Goal: Task Accomplishment & Management: Complete application form

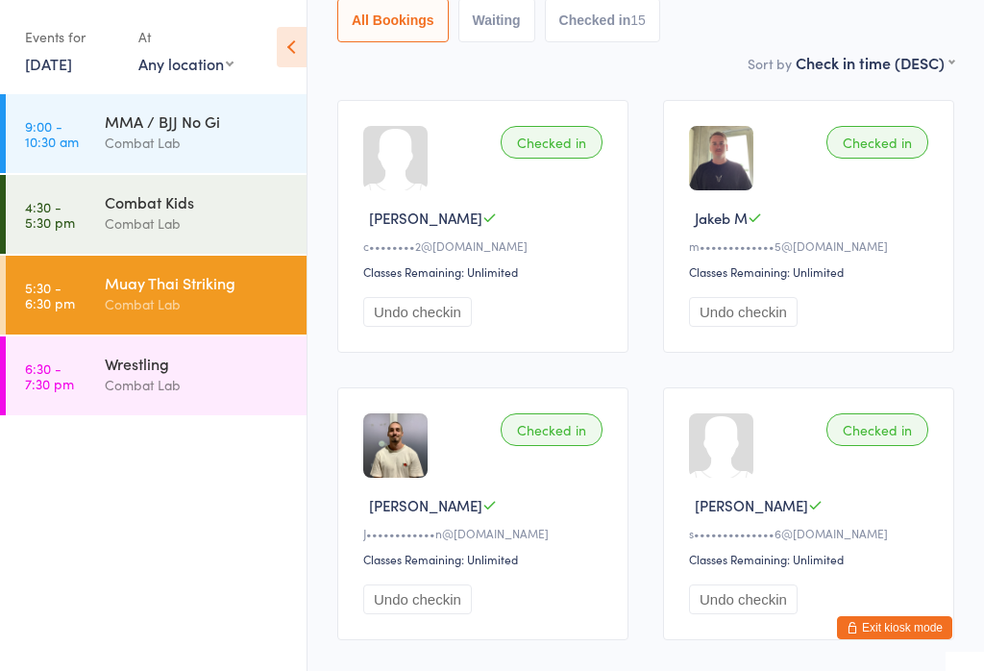
click at [901, 633] on button "Exit kiosk mode" at bounding box center [894, 627] width 115 height 23
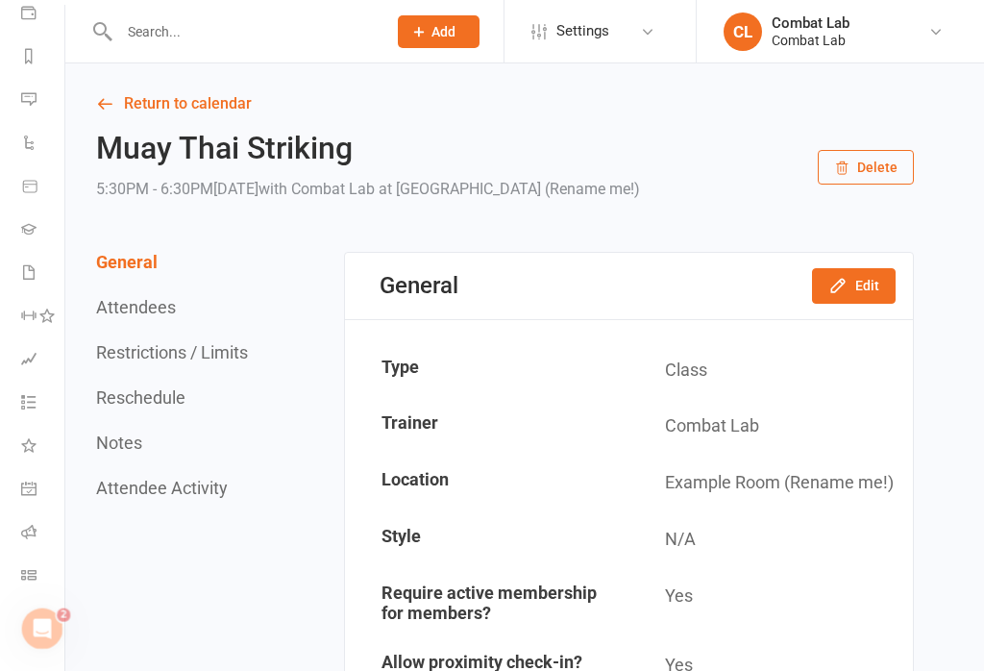
scroll to position [235, 2]
click at [24, 581] on icon at bounding box center [28, 574] width 15 height 15
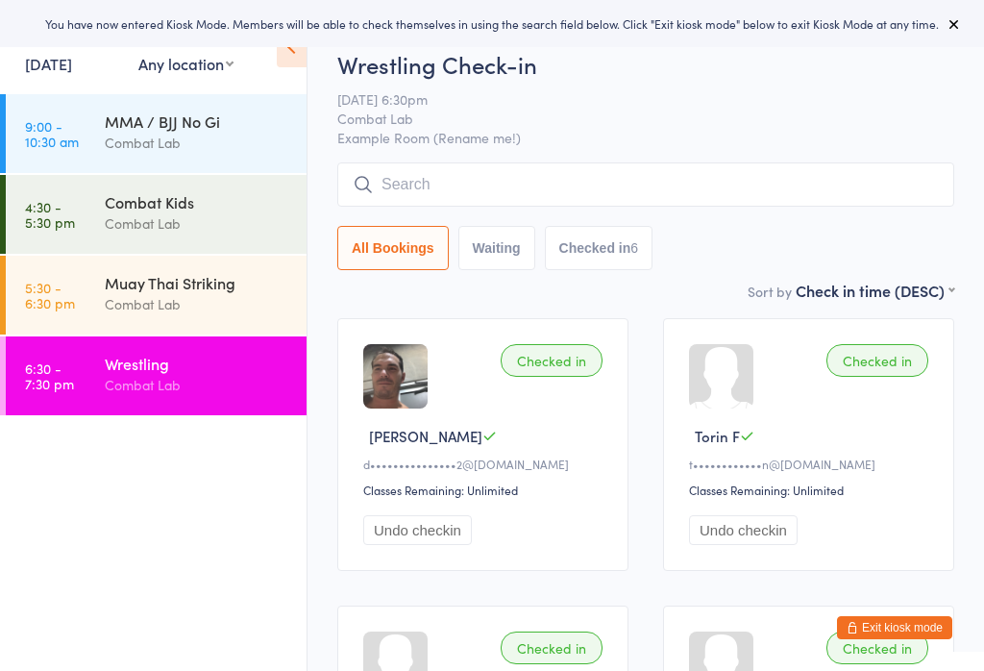
click at [915, 621] on button "Exit kiosk mode" at bounding box center [894, 627] width 115 height 23
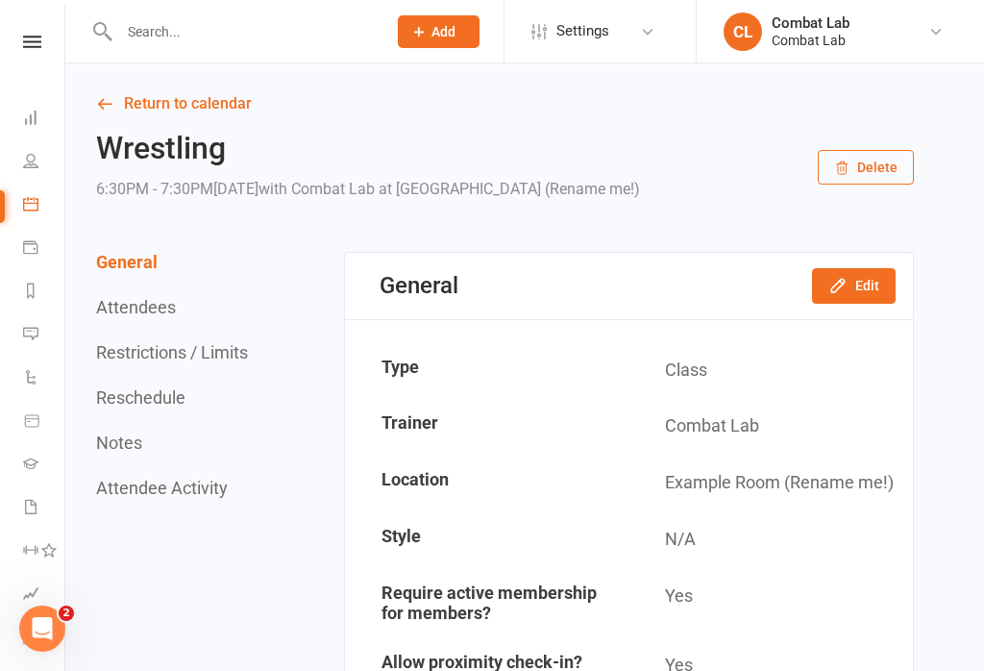
click at [275, 27] on input "text" at bounding box center [243, 31] width 260 height 27
type input "I"
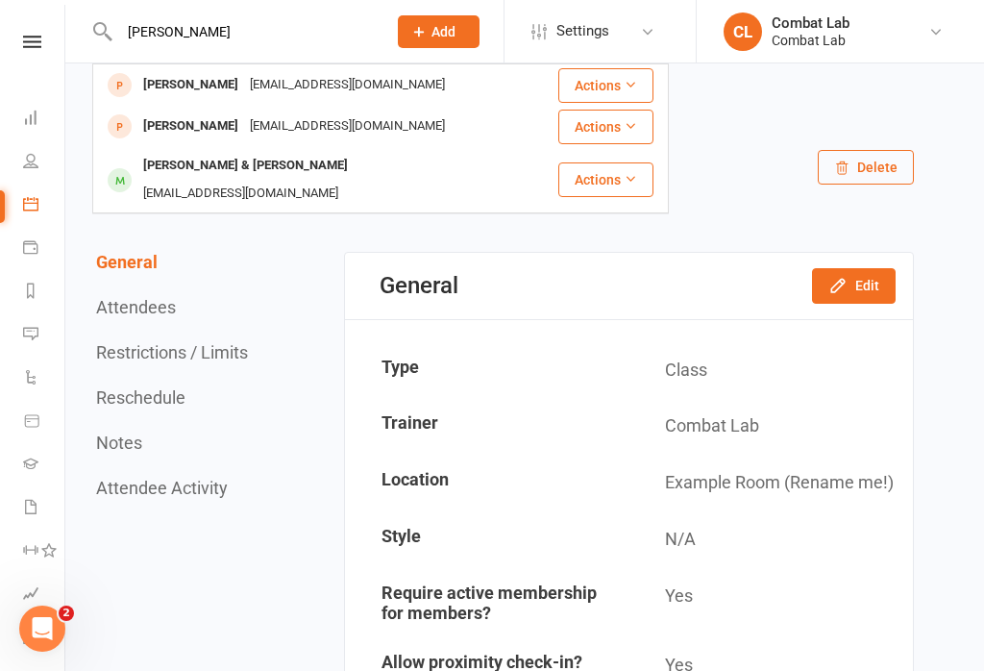
type input "Isaac"
click at [353, 92] on div "97isaacbaldock@gmail.com" at bounding box center [347, 85] width 207 height 28
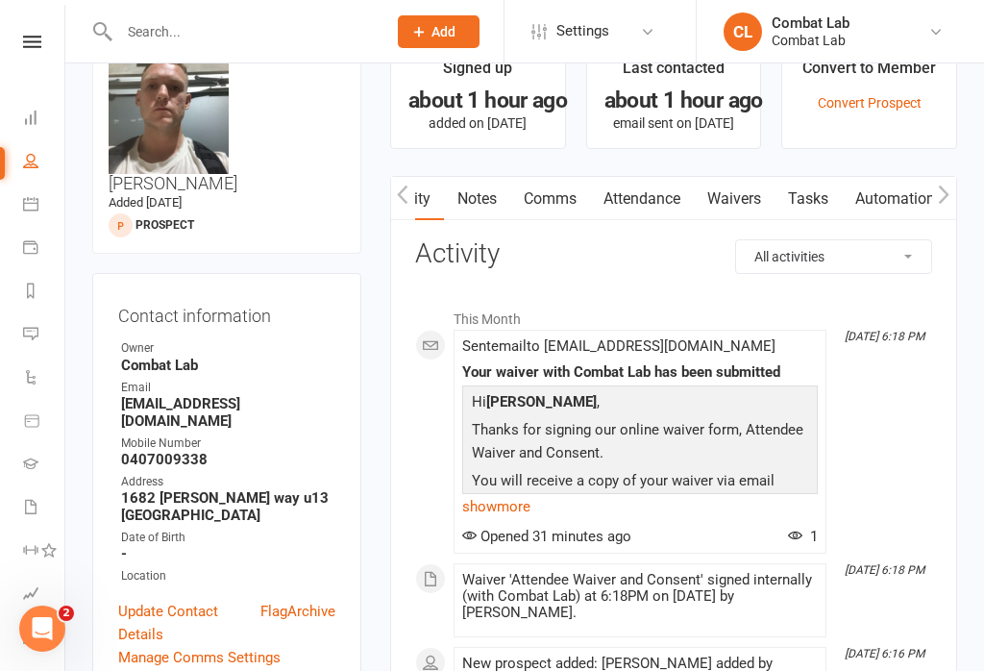
scroll to position [0, 29]
click at [728, 192] on link "Waivers" at bounding box center [734, 199] width 81 height 44
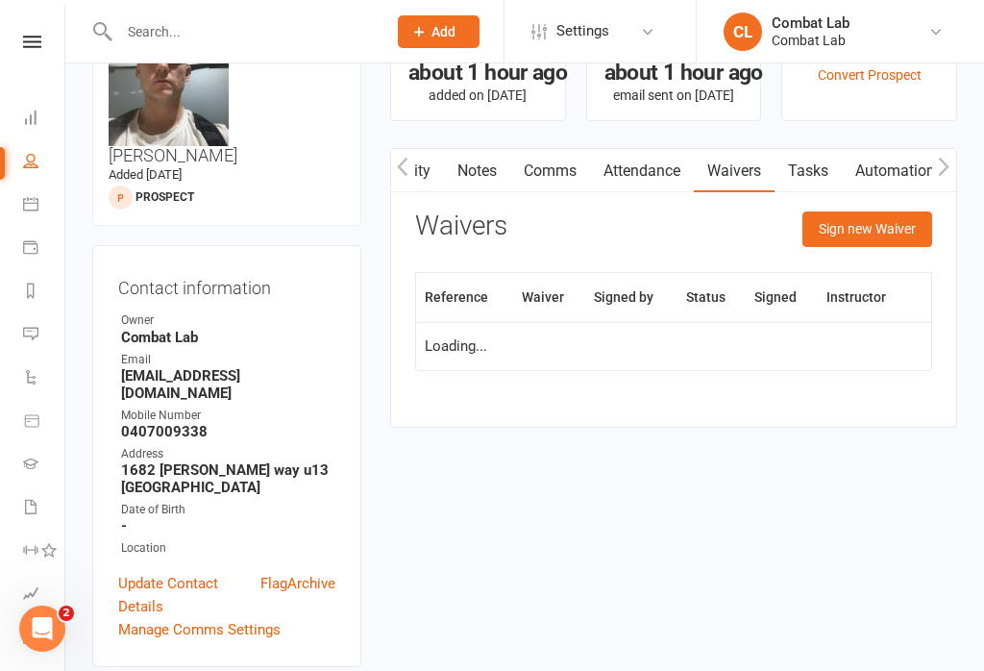
scroll to position [83, 0]
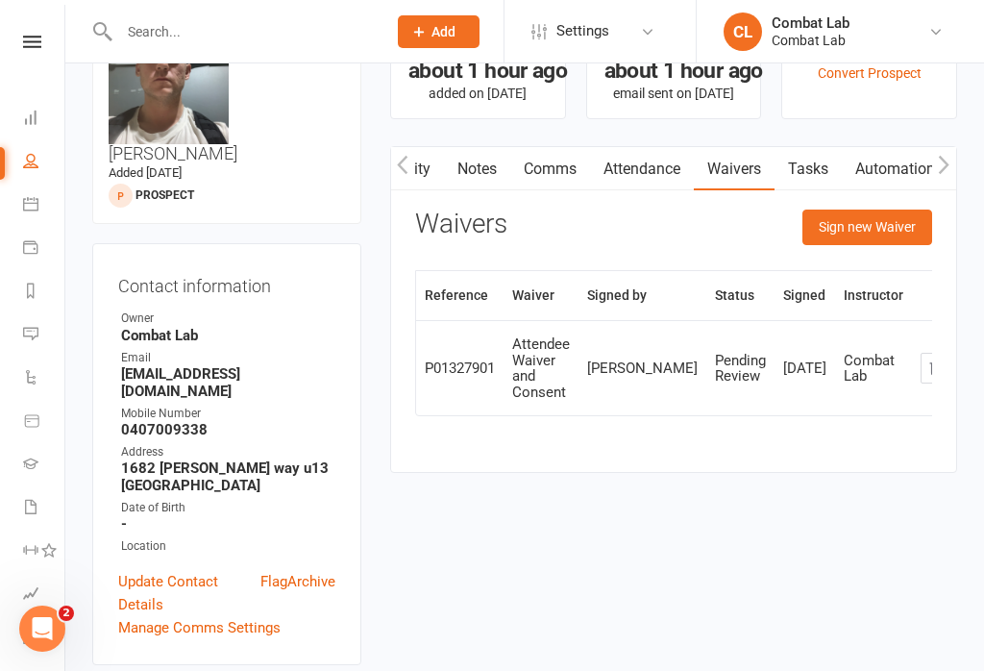
click at [840, 235] on button "Sign new Waiver" at bounding box center [868, 227] width 130 height 35
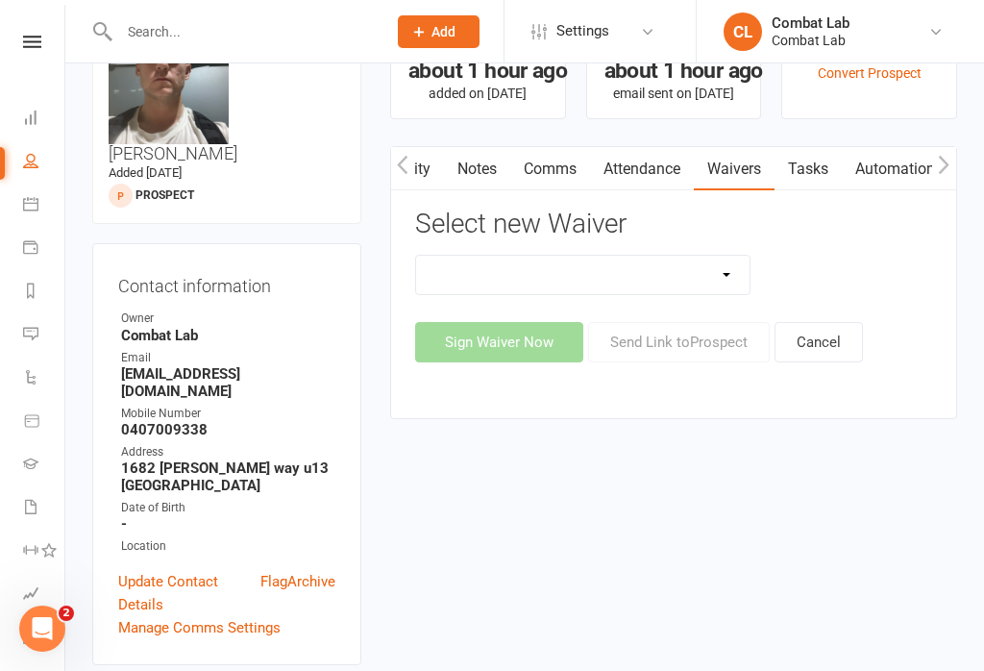
click at [464, 263] on select "Attendee Waiver and Consent Cancellation/suspension New Member Sign Up Payment …" at bounding box center [583, 275] width 334 height 38
select select "12680"
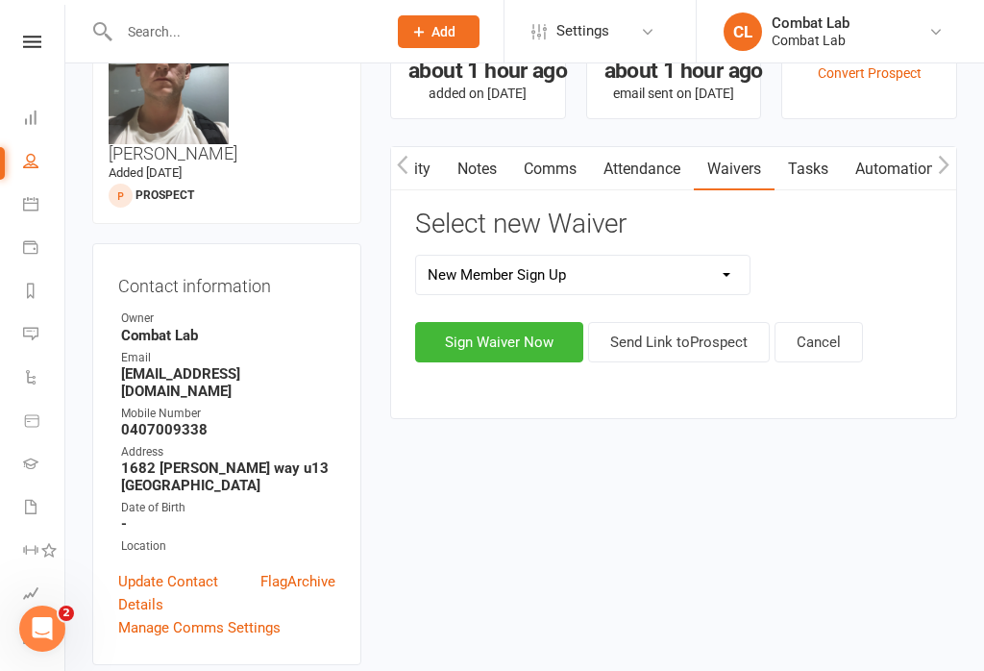
click at [462, 344] on button "Sign Waiver Now" at bounding box center [499, 342] width 168 height 40
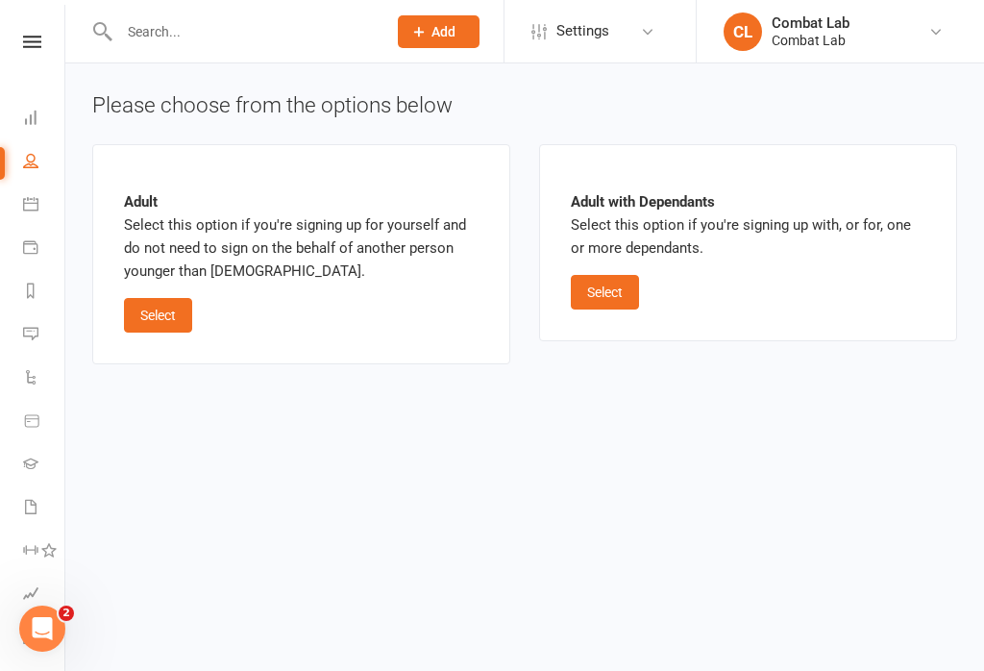
click at [159, 318] on button "Select" at bounding box center [158, 315] width 68 height 35
select select "bank_account"
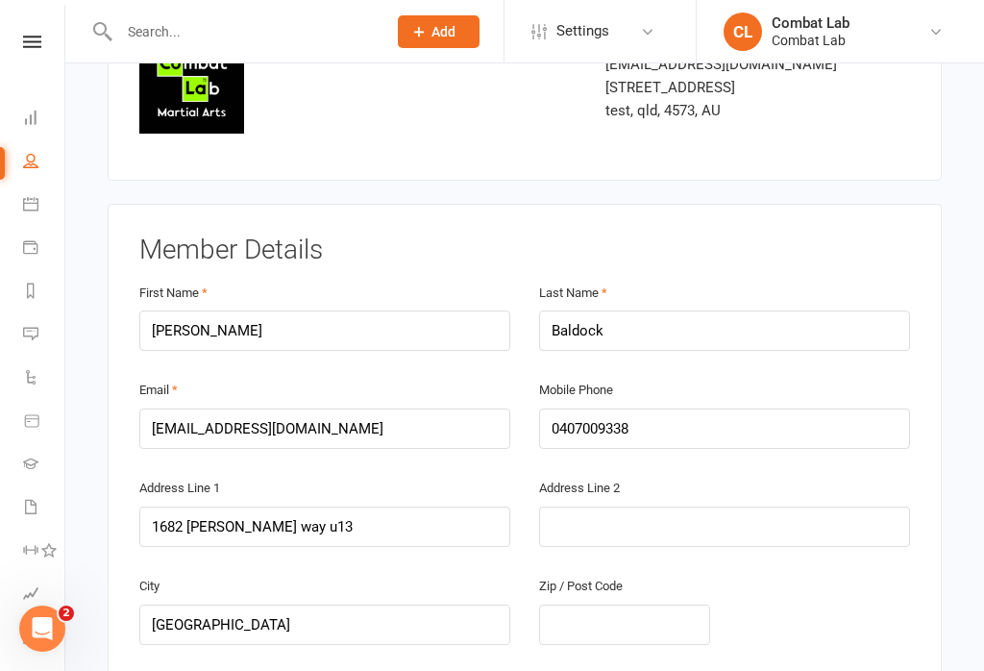
scroll to position [183, 0]
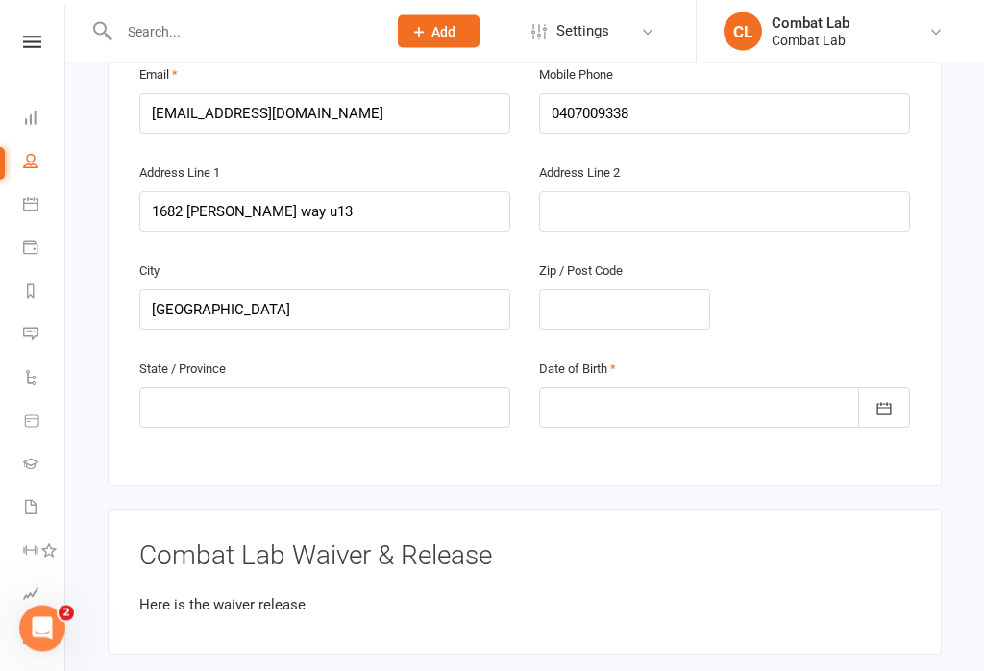
click at [787, 417] on div at bounding box center [724, 408] width 371 height 40
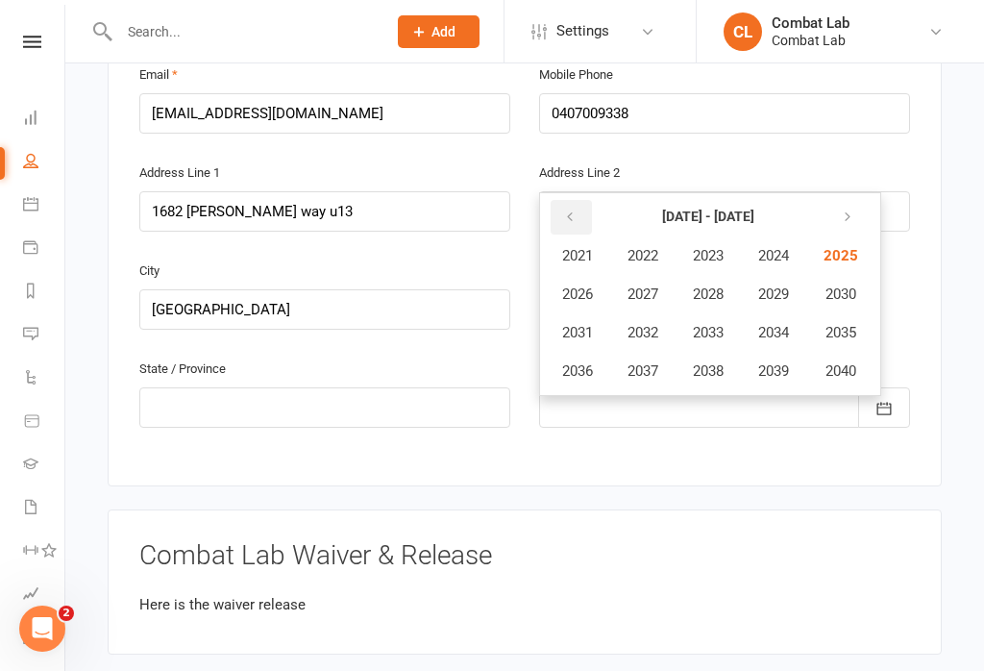
click at [580, 212] on button "button" at bounding box center [571, 217] width 41 height 35
click at [574, 210] on icon "button" at bounding box center [569, 217] width 13 height 15
click at [656, 365] on span "1997" at bounding box center [643, 370] width 31 height 17
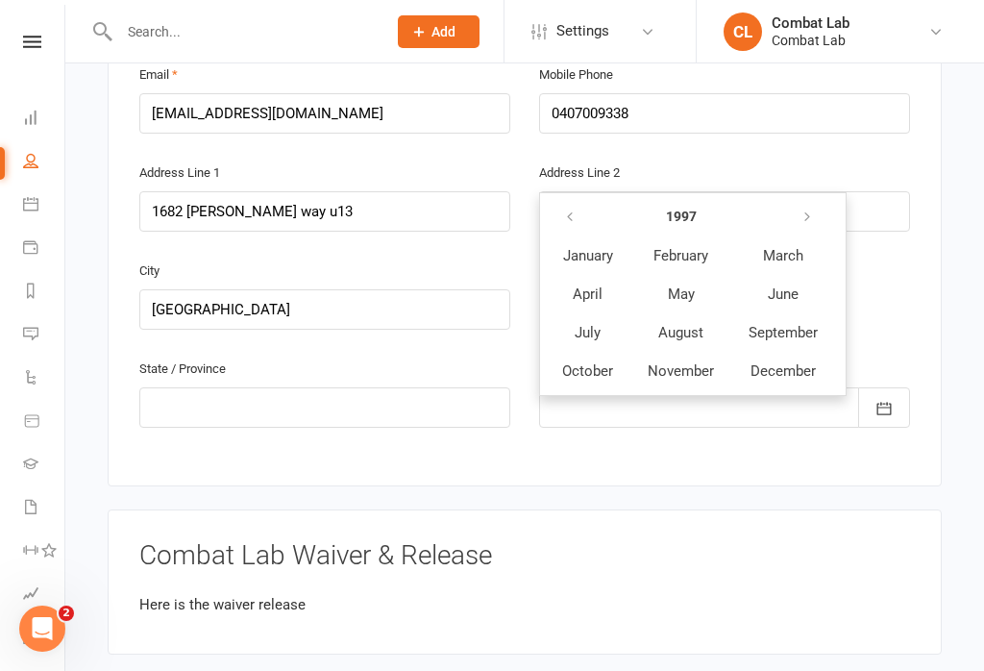
click at [674, 286] on span "May" at bounding box center [681, 294] width 27 height 17
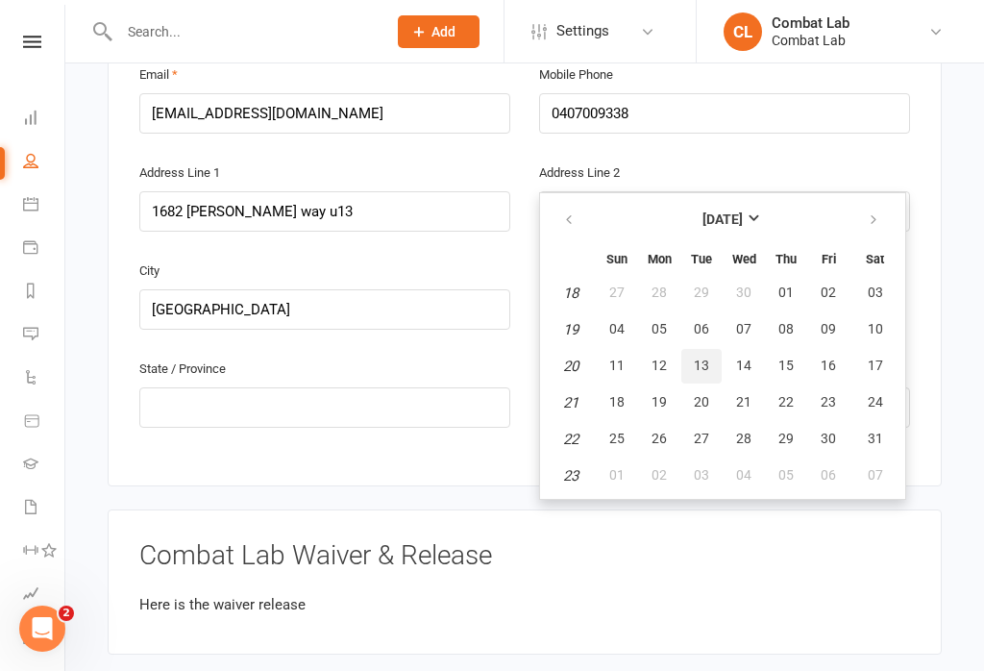
click at [700, 361] on span "13" at bounding box center [701, 365] width 15 height 15
type input "13 May 1997"
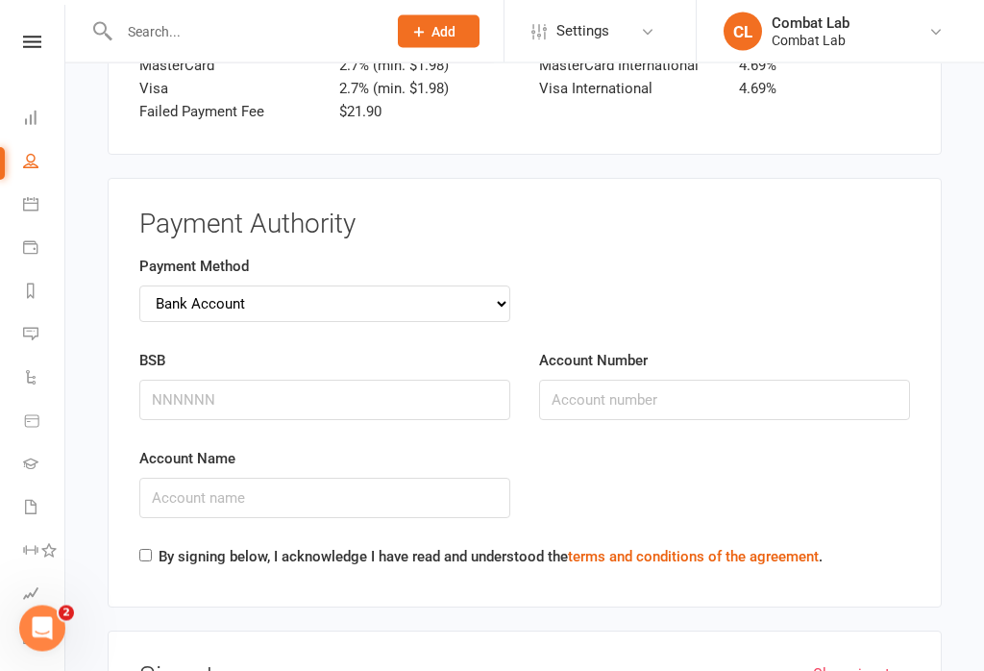
scroll to position [1703, 0]
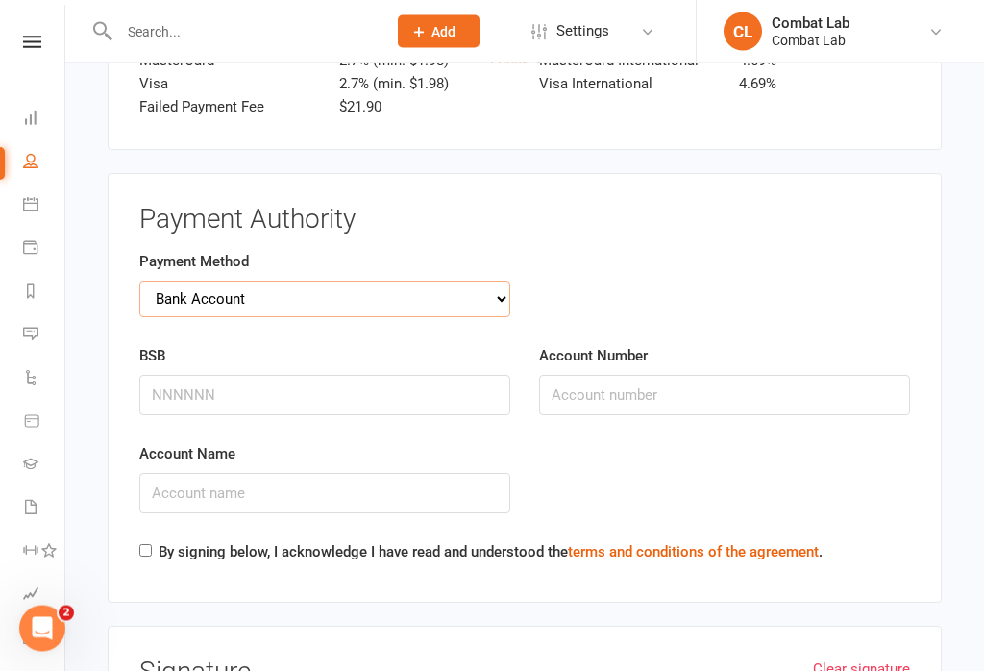
click at [174, 291] on select "Credit Card Bank Account" at bounding box center [324, 300] width 371 height 37
click at [174, 375] on input "BSB" at bounding box center [324, 395] width 371 height 40
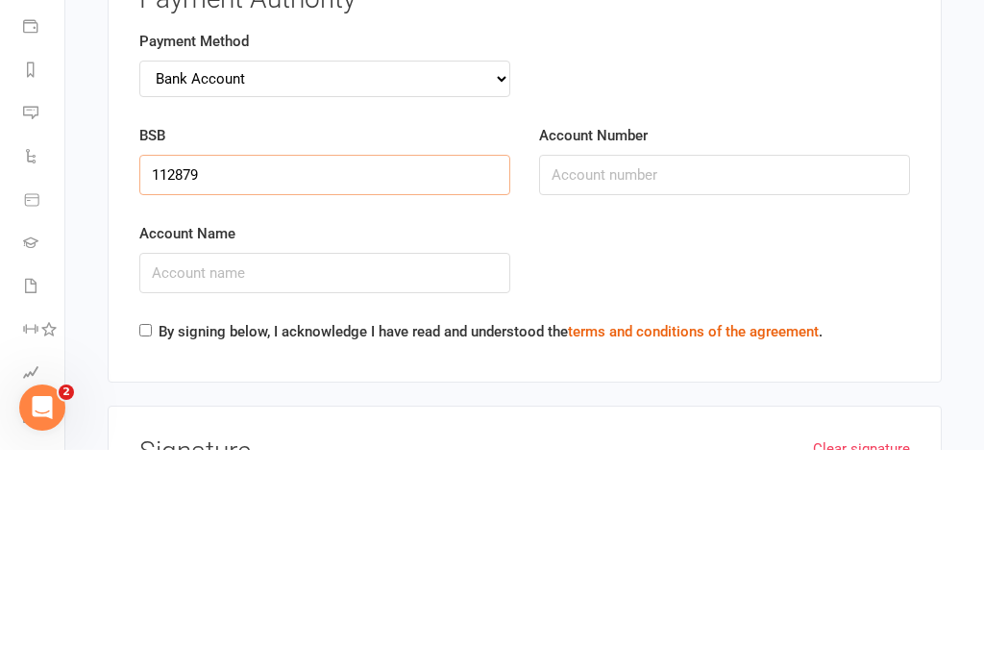
type input "112879"
click at [773, 376] on input "Account Number" at bounding box center [724, 396] width 371 height 40
type input "498585607"
click at [425, 474] on input "Account Name" at bounding box center [324, 494] width 371 height 40
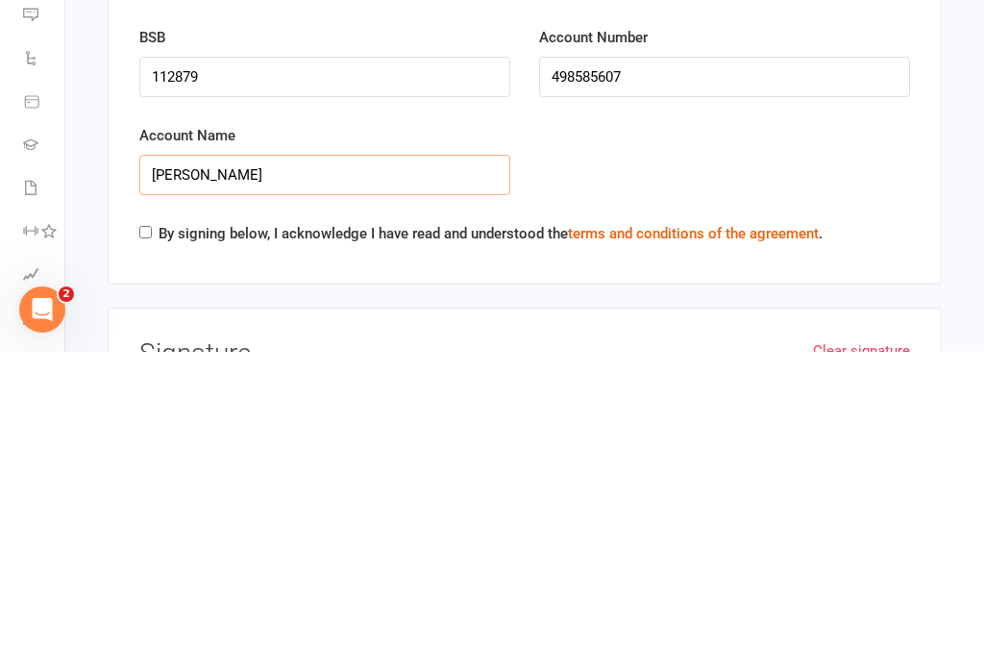
type input "Isaac baldock"
click at [159, 541] on label "By signing below, I acknowledge I have read and understood the terms and condit…" at bounding box center [491, 552] width 664 height 23
click at [152, 545] on input "By signing below, I acknowledge I have read and understood the terms and condit…" at bounding box center [145, 551] width 12 height 12
checkbox input "true"
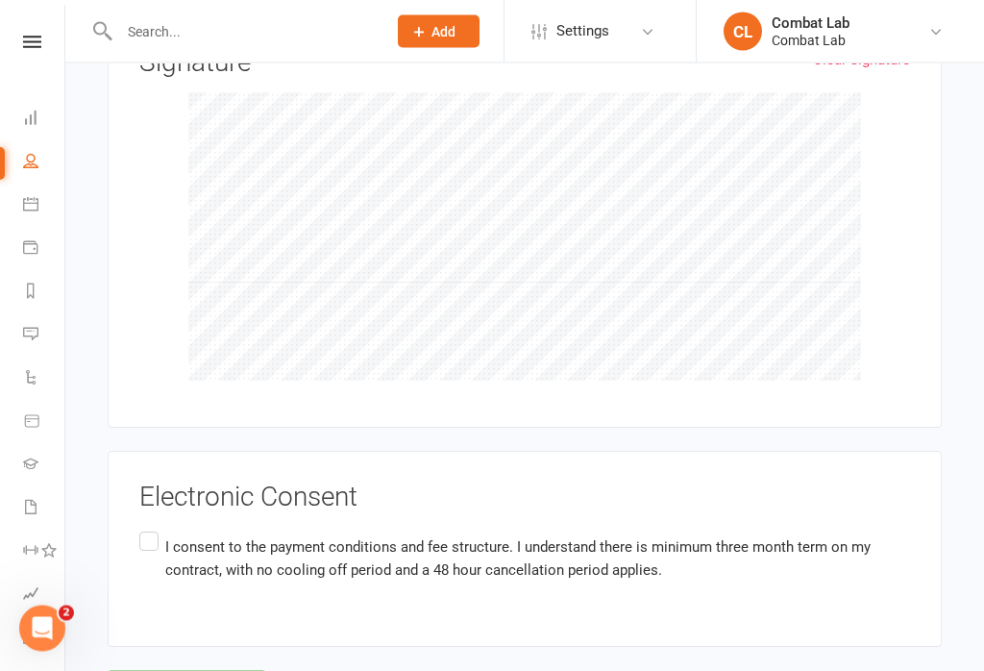
scroll to position [2314, 0]
click at [160, 532] on label "I consent to the payment conditions and fee structure. I understand there is mi…" at bounding box center [524, 558] width 771 height 61
click at [152, 528] on input "I consent to the payment conditions and fee structure. I understand there is mi…" at bounding box center [145, 528] width 12 height 0
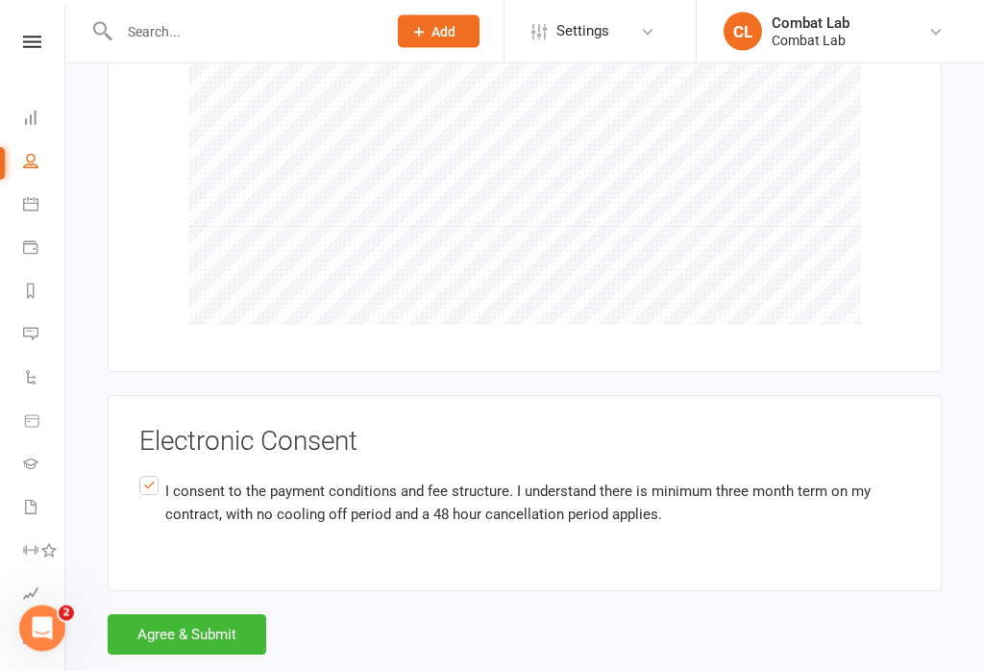
scroll to position [2370, 0]
click at [247, 614] on button "Agree & Submit" at bounding box center [187, 634] width 159 height 40
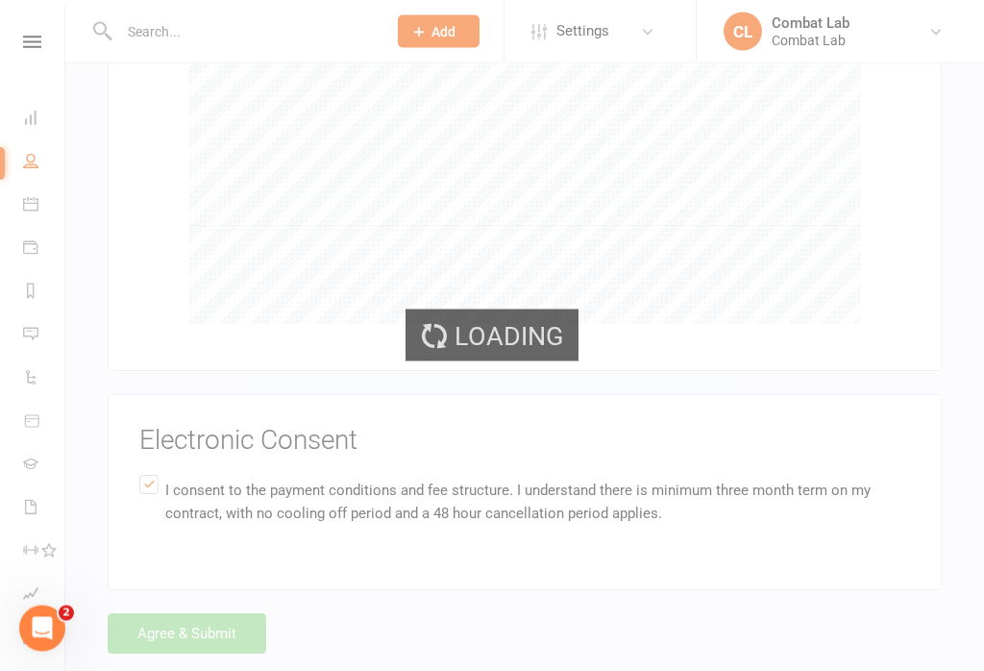
scroll to position [2371, 0]
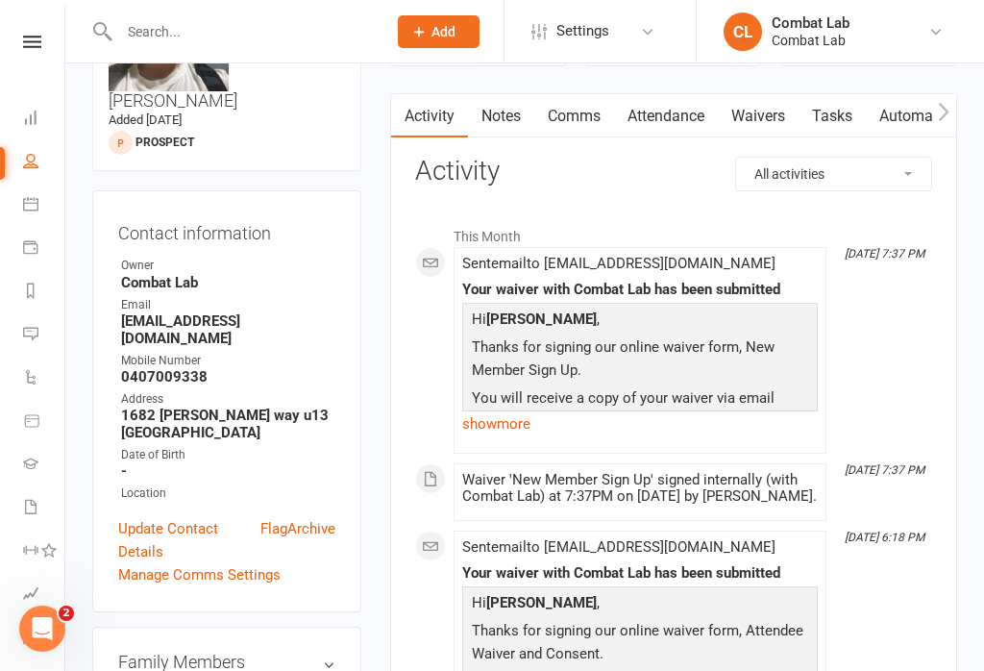
scroll to position [135, 0]
click at [776, 127] on link "Waivers" at bounding box center [758, 117] width 81 height 44
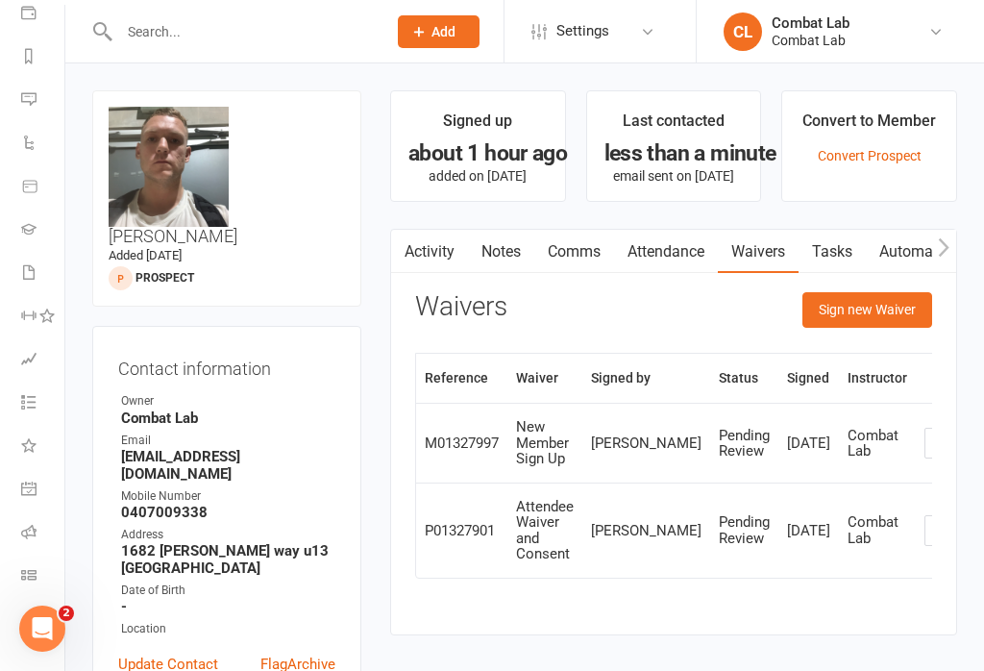
scroll to position [235, 2]
click at [32, 574] on icon at bounding box center [28, 574] width 15 height 15
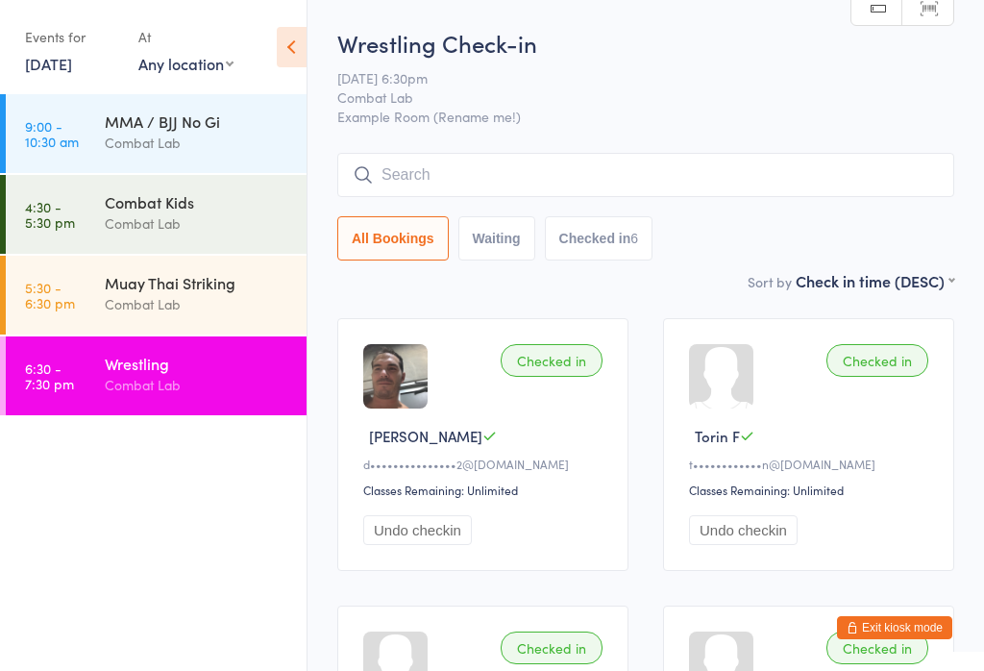
click at [408, 169] on input "search" at bounding box center [645, 175] width 617 height 44
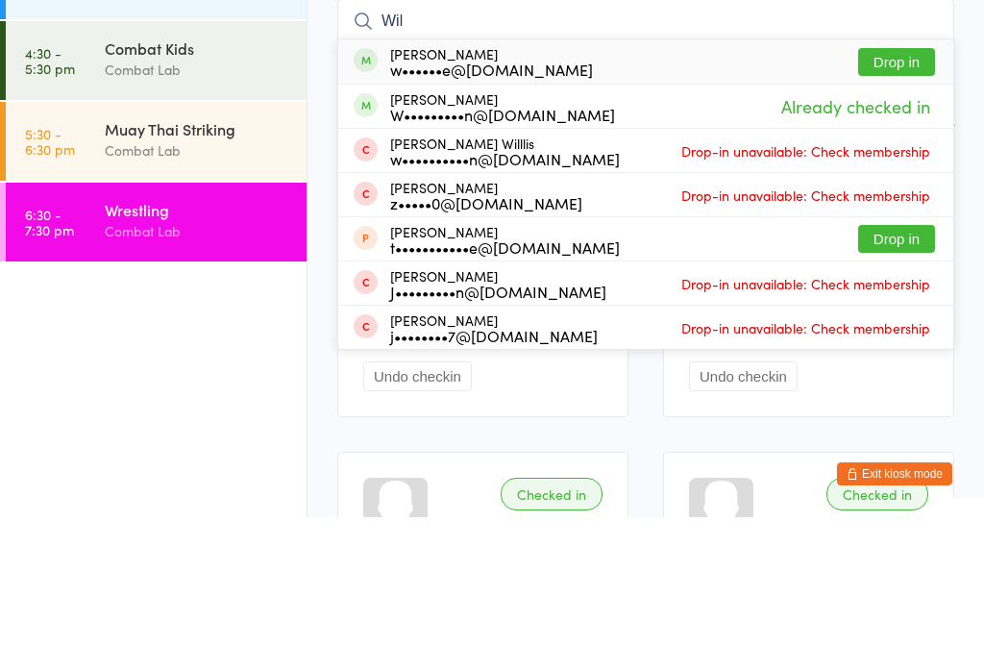
type input "Wil"
click at [900, 202] on button "Drop in" at bounding box center [896, 216] width 77 height 28
